Goal: Find specific page/section: Find specific page/section

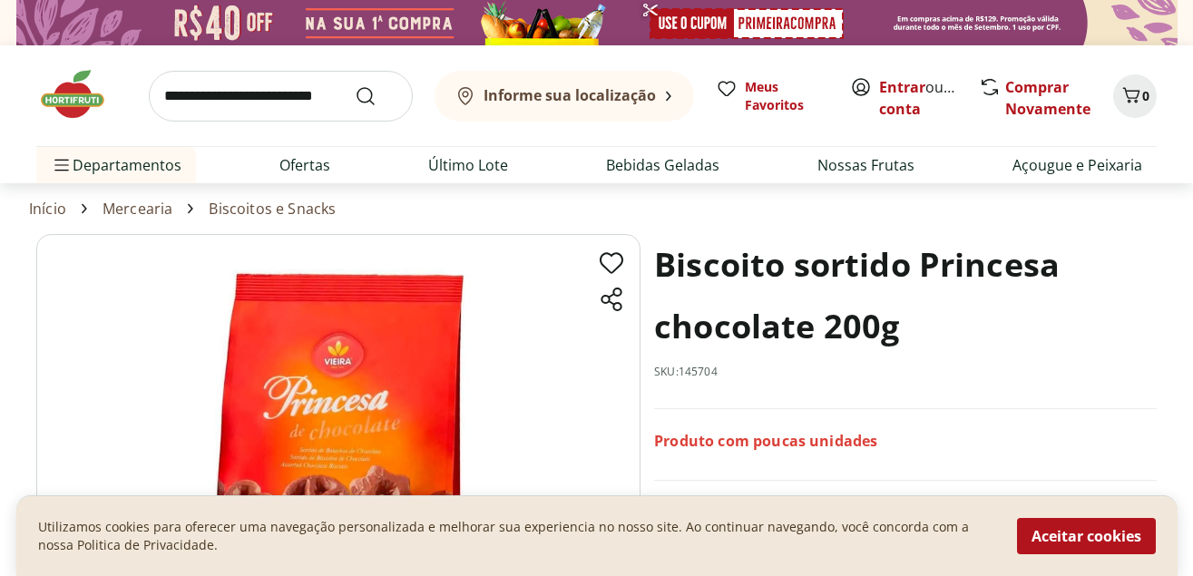
click at [636, 100] on b "Informe sua localização" at bounding box center [570, 95] width 172 height 20
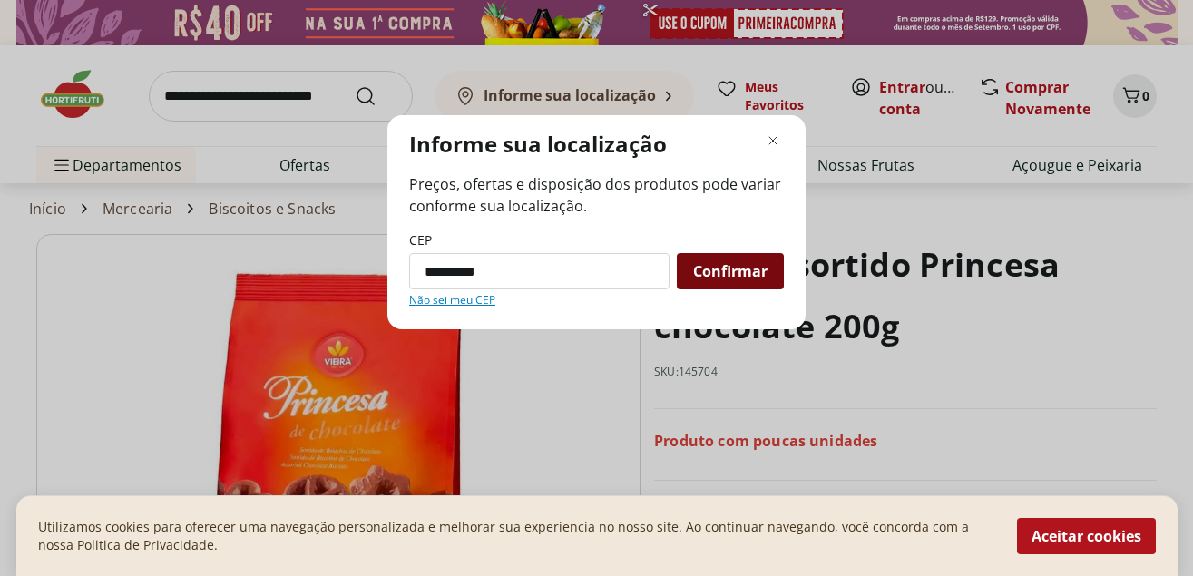
type input "*********"
click at [742, 259] on div "Confirmar" at bounding box center [730, 271] width 107 height 36
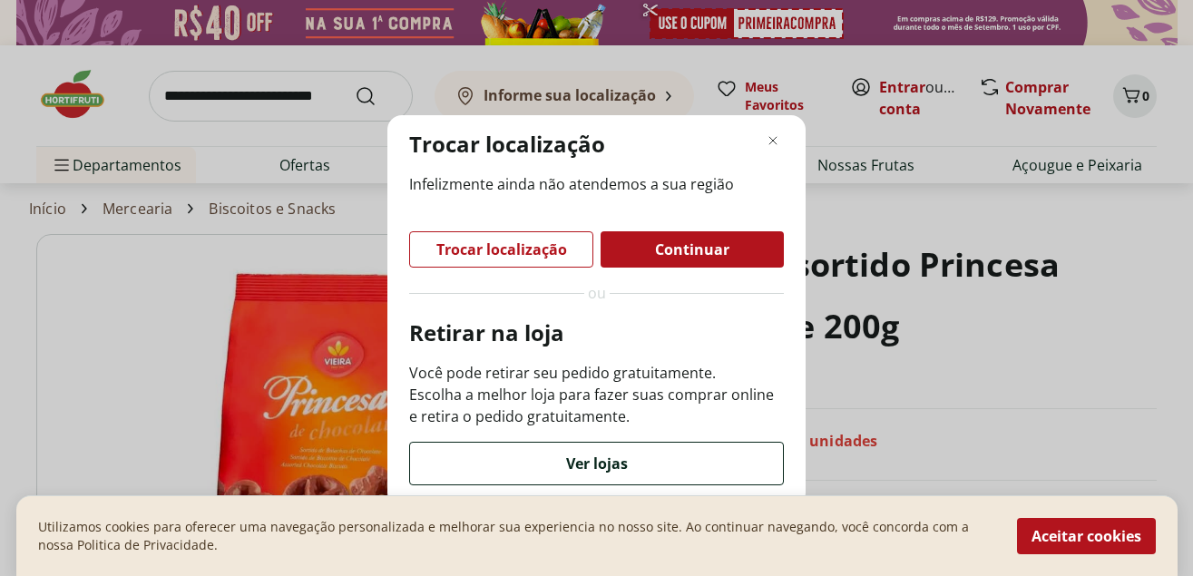
click at [590, 462] on span "Ver lojas" at bounding box center [597, 463] width 62 height 15
